Goal: Task Accomplishment & Management: Manage account settings

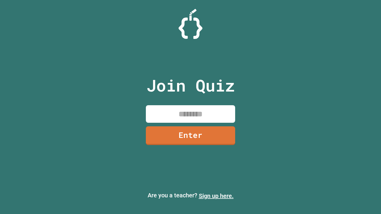
click at [216, 196] on link "Sign up here." at bounding box center [216, 195] width 35 height 7
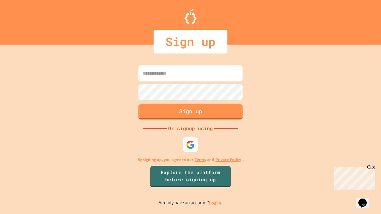
click at [216, 203] on link "Log in." at bounding box center [216, 203] width 14 height 6
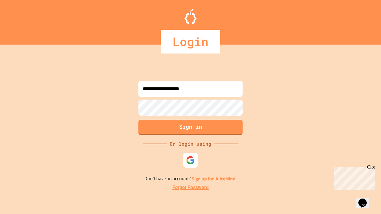
type input "**********"
